Goal: Book appointment/travel/reservation

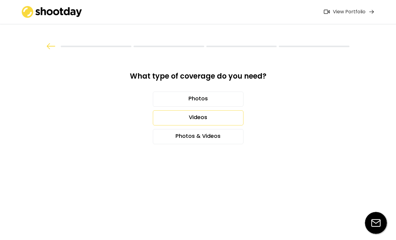
click at [196, 119] on div "Videos" at bounding box center [198, 117] width 91 height 15
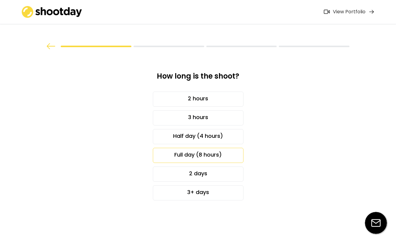
click at [203, 158] on div "Full day (8 hours)" at bounding box center [198, 155] width 91 height 15
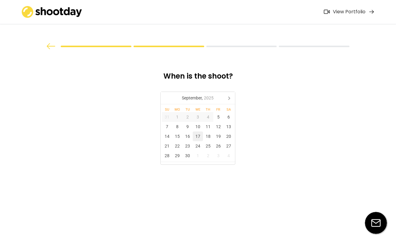
click at [200, 135] on div "17" at bounding box center [198, 136] width 10 height 10
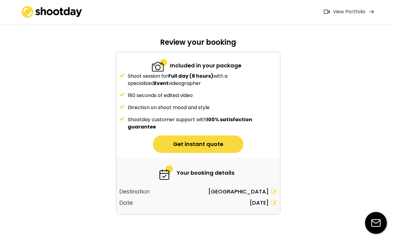
scroll to position [34, 0]
